Goal: Information Seeking & Learning: Learn about a topic

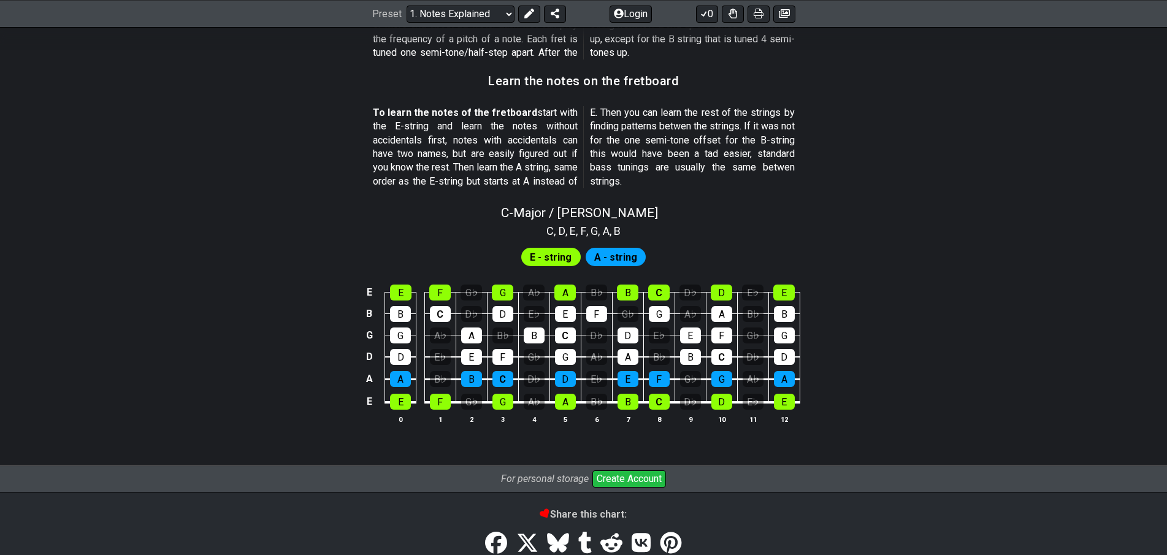
scroll to position [1063, 0]
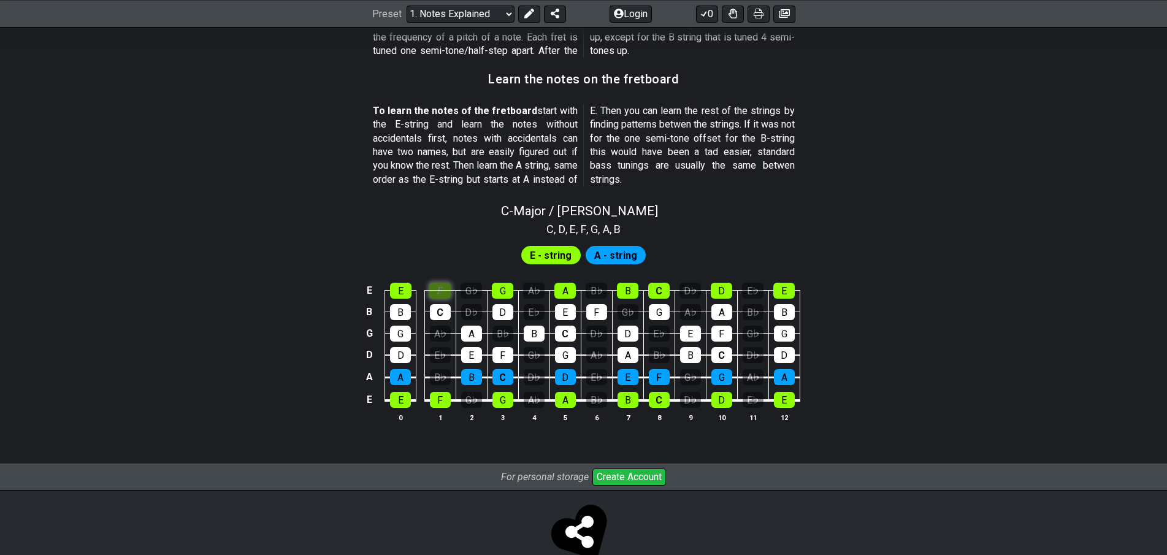
click at [440, 292] on div "F" at bounding box center [439, 291] width 21 height 16
click at [444, 286] on div "F" at bounding box center [439, 291] width 21 height 16
click at [446, 294] on div "F" at bounding box center [439, 291] width 21 height 16
drag, startPoint x: 435, startPoint y: 281, endPoint x: 442, endPoint y: 293, distance: 12.9
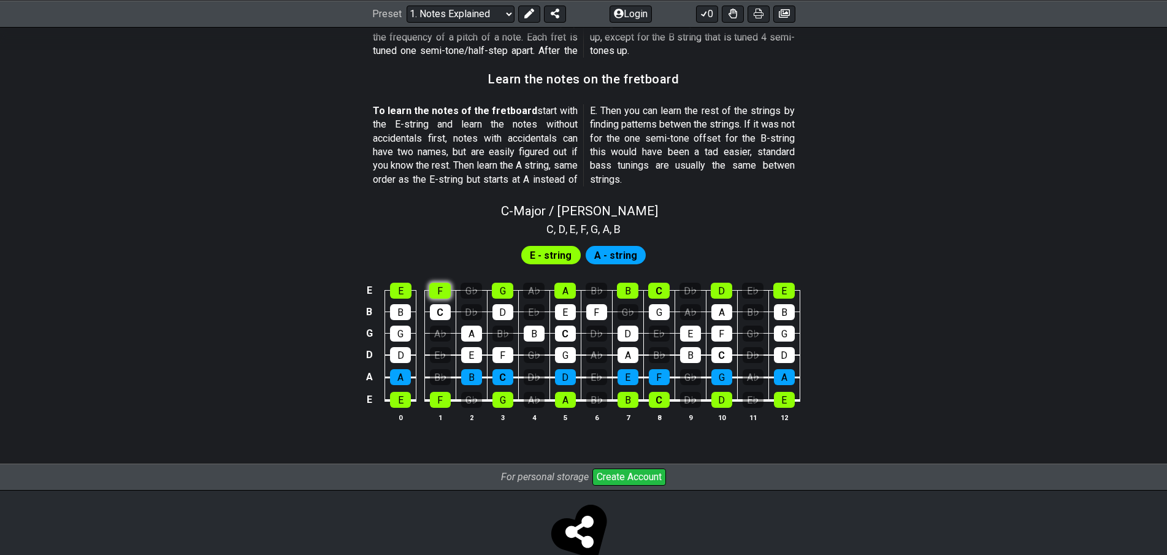
click at [437, 283] on td "F" at bounding box center [439, 279] width 31 height 21
click at [442, 293] on div "F" at bounding box center [439, 291] width 21 height 16
click at [442, 297] on div "F" at bounding box center [439, 291] width 21 height 16
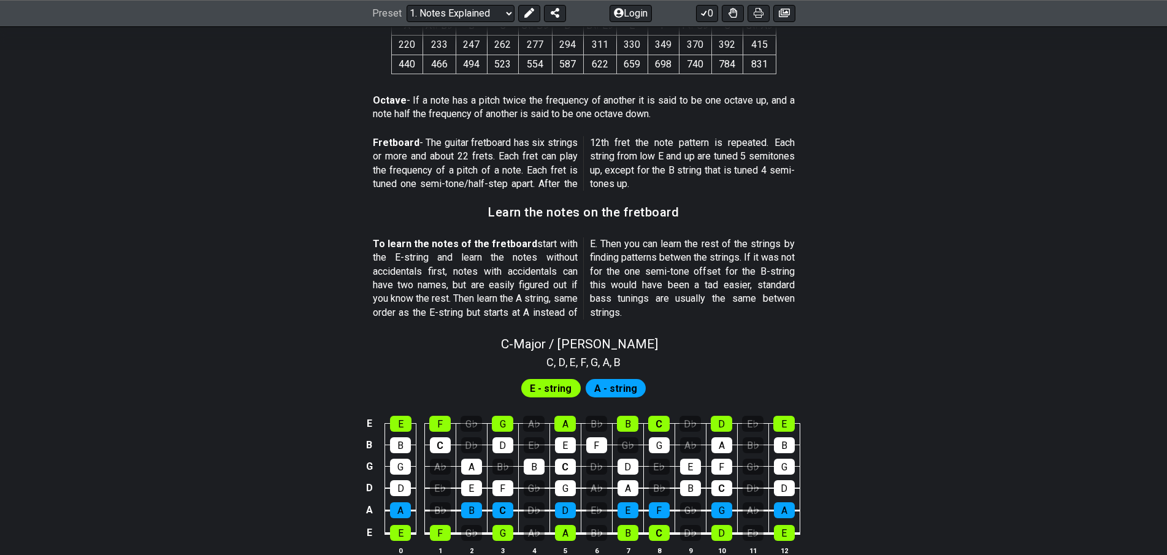
scroll to position [1001, 0]
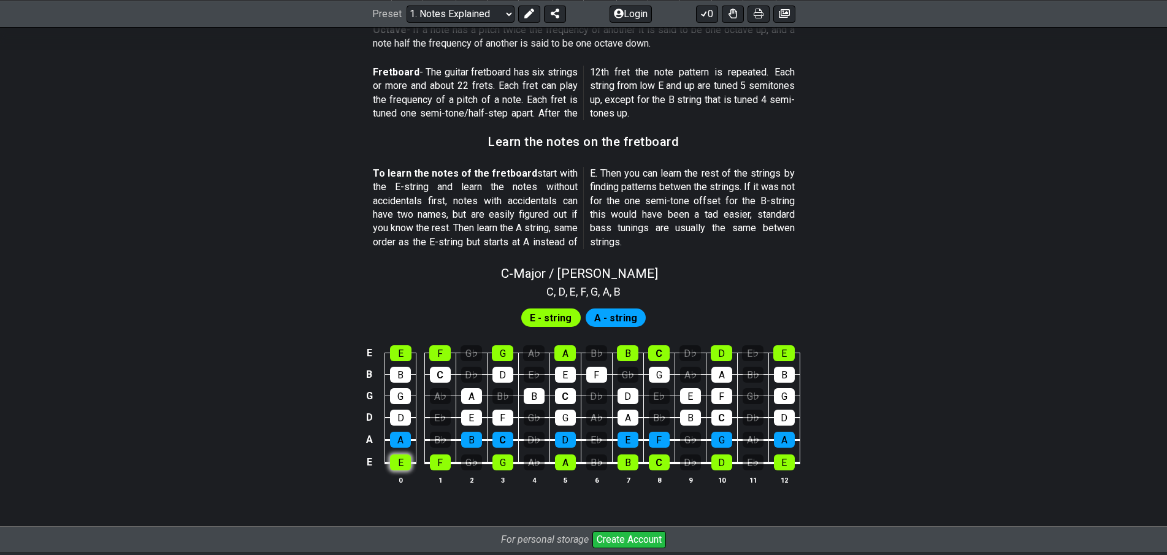
click at [400, 465] on div "E" at bounding box center [400, 462] width 21 height 16
click at [405, 344] on td "E" at bounding box center [400, 342] width 31 height 21
click at [404, 350] on div "E" at bounding box center [400, 353] width 21 height 16
click at [402, 461] on div "E" at bounding box center [400, 462] width 21 height 16
click at [400, 358] on div "E" at bounding box center [400, 353] width 21 height 16
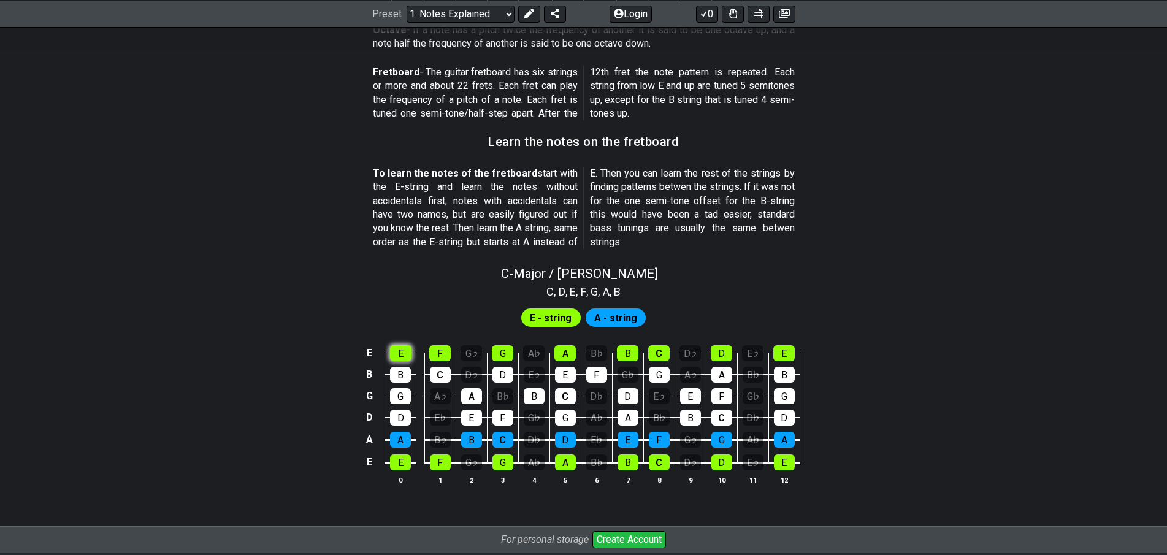
click at [400, 358] on div "E" at bounding box center [400, 353] width 21 height 16
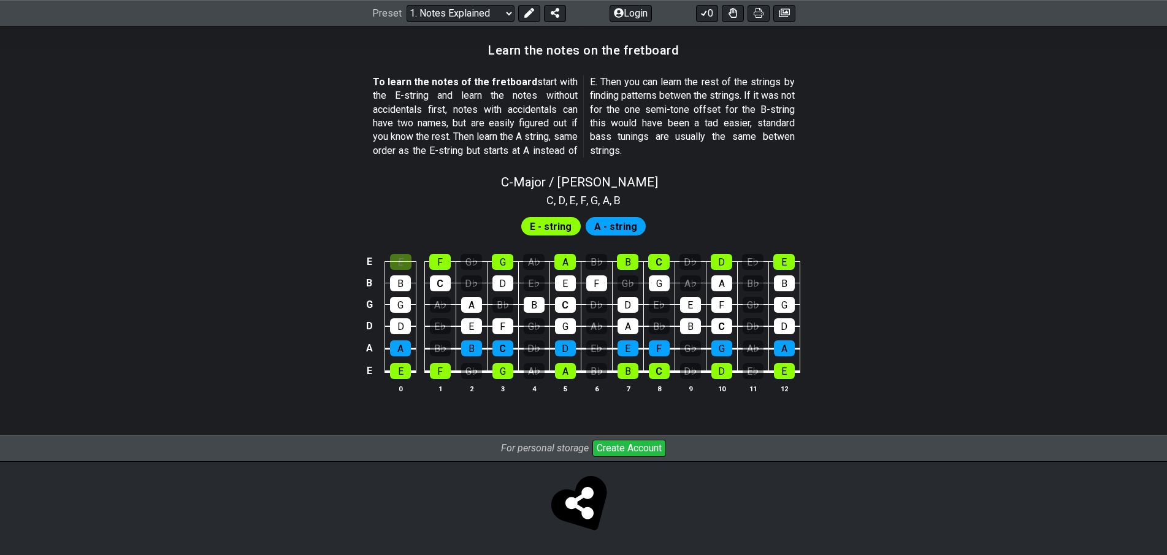
scroll to position [1094, 0]
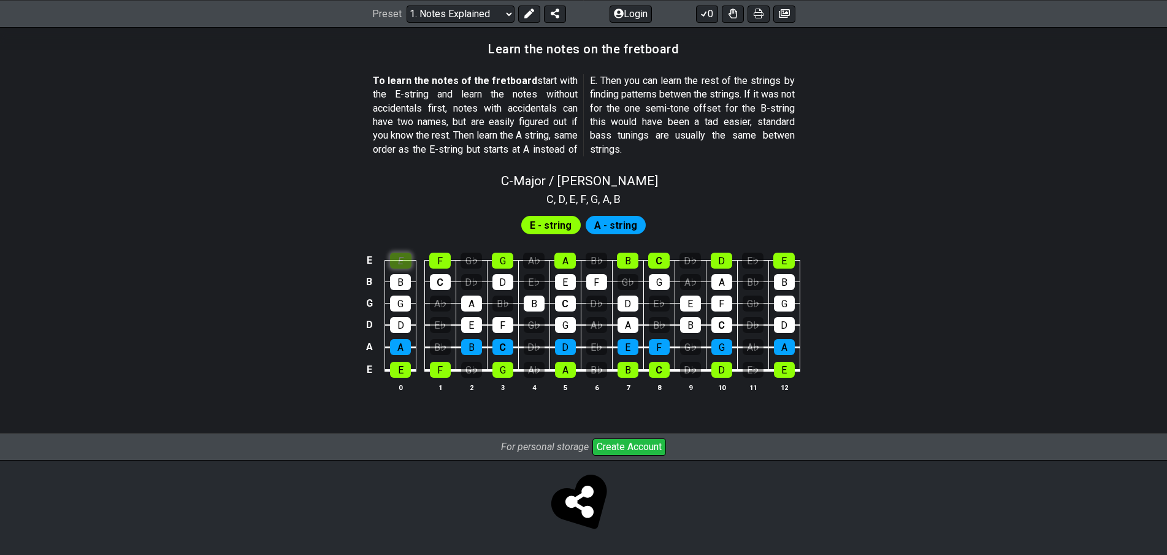
click at [393, 268] on div "E" at bounding box center [400, 261] width 21 height 16
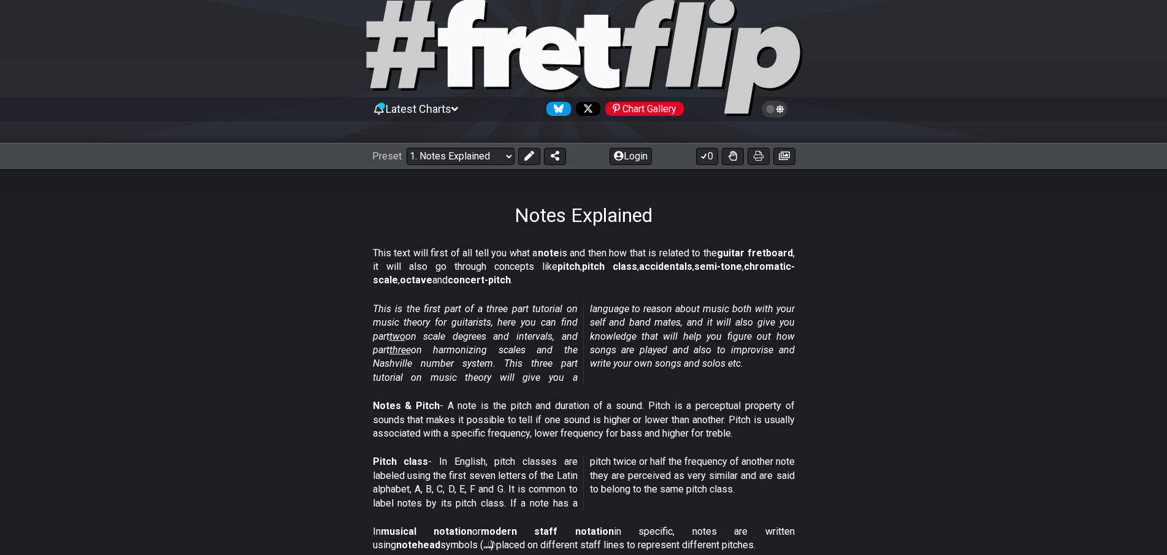
scroll to position [0, 0]
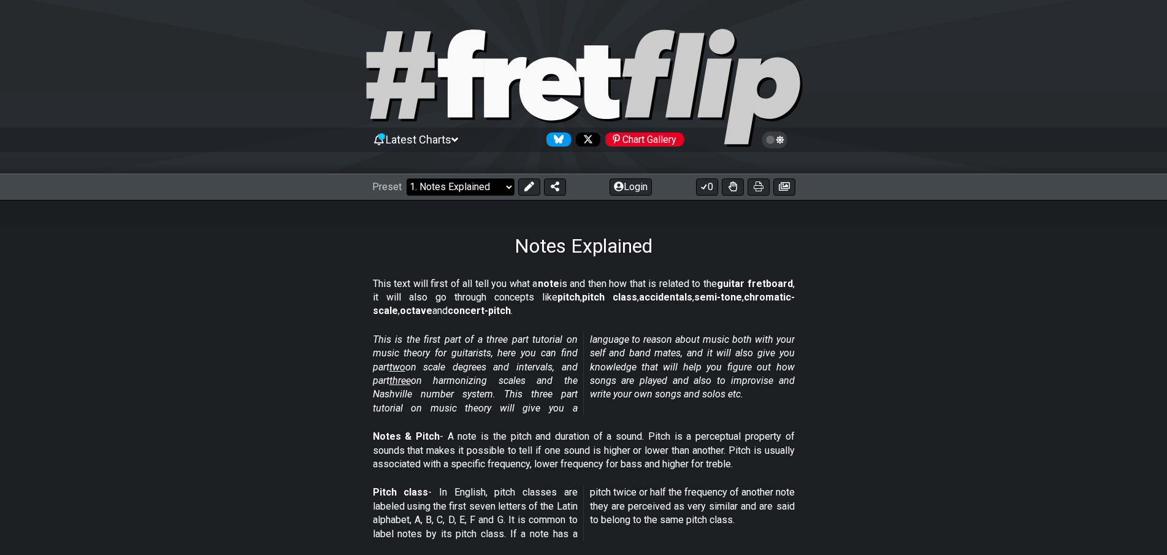
click at [451, 191] on select "Welcome to #fretflip! Initial Preset Custom Preset Minor Pentatonic Major Penta…" at bounding box center [461, 186] width 108 height 17
